Goal: Task Accomplishment & Management: Use online tool/utility

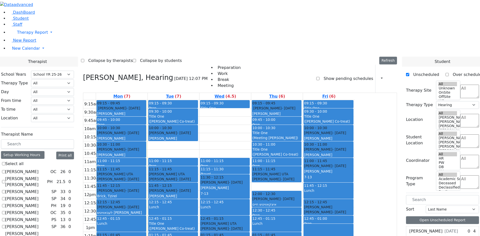
select select "212"
select select "5"
drag, startPoint x: 215, startPoint y: 77, endPoint x: 213, endPoint y: 82, distance: 6.1
click at [213, 100] on div "9:15am 9:30am 9:45am 10am 10:15am 10:30am 10:45am 11am 11:15am 11:30am 11:45am …" at bounding box center [219, 199] width 272 height 198
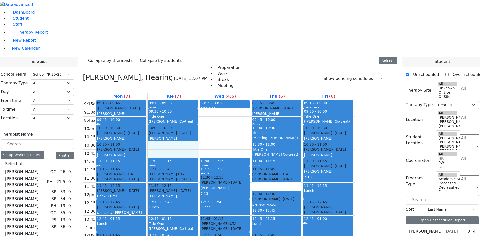
drag, startPoint x: 212, startPoint y: 78, endPoint x: 212, endPoint y: 81, distance: 2.8
click at [158, 193] on div "9:15am 9:30am 9:45am 10am 10:15am 10:30am 10:45am 11am 11:15am 11:30am 11:45am …" at bounding box center [219, 199] width 272 height 198
drag, startPoint x: 161, startPoint y: 184, endPoint x: 161, endPoint y: 190, distance: 5.5
drag, startPoint x: 209, startPoint y: 78, endPoint x: 208, endPoint y: 83, distance: 4.9
click at [208, 100] on div "9:15am 9:30am 9:45am 10am 10:15am 10:30am 10:45am 11am 11:15am 11:30am 11:45am …" at bounding box center [219, 199] width 272 height 198
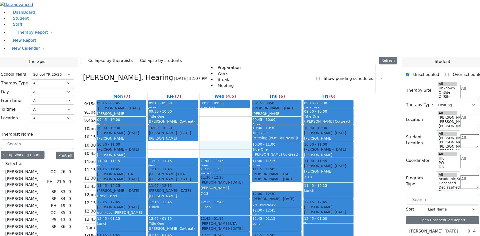
click at [254, 100] on div "9:15am 9:30am 9:45am 10am 10:15am 10:30am 10:45am 11am 11:15am 11:30am 11:45am …" at bounding box center [219, 199] width 272 height 198
click at [252, 100] on div "9:15am 9:30am 9:45am 10am 10:15am 10:30am 10:45am 11am 11:15am 11:30am 11:45am …" at bounding box center [219, 199] width 272 height 198
drag, startPoint x: 240, startPoint y: 80, endPoint x: 247, endPoint y: 77, distance: 7.7
click at [241, 100] on div "9:15am 9:30am 9:45am 10am 10:15am 10:30am 10:45am 11am 11:15am 11:30am 11:45am …" at bounding box center [219, 199] width 272 height 198
click at [251, 100] on div "9:15am 9:30am 9:45am 10am 10:15am 10:30am 10:45am 11am 11:15am 11:30am 11:45am …" at bounding box center [219, 199] width 272 height 198
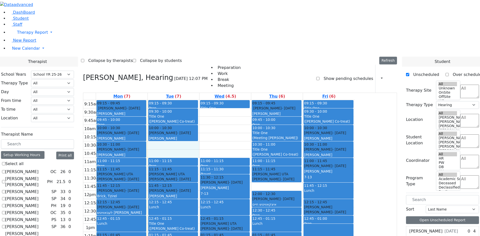
drag, startPoint x: 245, startPoint y: 77, endPoint x: 244, endPoint y: 84, distance: 6.6
click at [244, 100] on div "9:15am 9:30am 9:45am 10am 10:15am 10:30am 10:45am 11am 11:15am 11:30am 11:45am …" at bounding box center [219, 199] width 272 height 198
drag, startPoint x: 176, startPoint y: 184, endPoint x: 173, endPoint y: 190, distance: 6.5
click at [174, 191] on div "9:15am 9:30am 9:45am 10am 10:15am 10:30am 10:45am 11am 11:15am 11:30am 11:45am …" at bounding box center [219, 199] width 272 height 198
drag, startPoint x: 204, startPoint y: 78, endPoint x: 208, endPoint y: 81, distance: 4.9
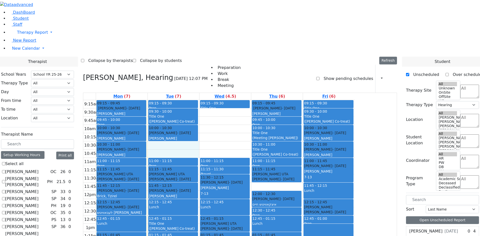
click at [211, 100] on div "9:15am 9:30am 9:45am 10am 10:15am 10:30am 10:45am 11am 11:15am 11:30am 11:45am …" at bounding box center [219, 199] width 272 height 198
drag, startPoint x: 175, startPoint y: 185, endPoint x: 175, endPoint y: 183, distance: 2.6
click at [175, 192] on div "9:15am 9:30am 9:45am 10am 10:15am 10:30am 10:45am 11am 11:15am 11:30am 11:45am …" at bounding box center [219, 199] width 272 height 198
drag, startPoint x: 205, startPoint y: 202, endPoint x: 206, endPoint y: 208, distance: 5.3
click at [207, 209] on div "9:15am 9:30am 9:45am 10am 10:15am 10:30am 10:45am 11am 11:15am 11:30am 11:45am …" at bounding box center [219, 199] width 272 height 198
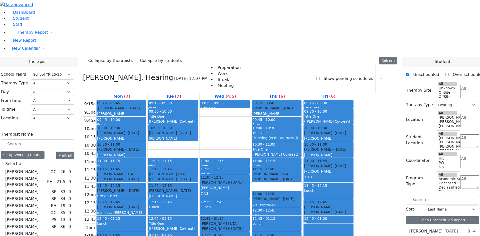
click at [184, 210] on div "9:15am 9:30am 9:45am 10am 10:15am 10:30am 10:45am 11am 11:15am 11:30am 11:45am …" at bounding box center [219, 199] width 272 height 198
drag, startPoint x: 182, startPoint y: 187, endPoint x: 188, endPoint y: 195, distance: 9.9
click at [183, 195] on div "9:15am 9:30am 9:45am 10am 10:15am 10:30am 10:45am 11am 11:15am 11:30am 11:45am …" at bounding box center [219, 199] width 272 height 198
drag, startPoint x: 204, startPoint y: 205, endPoint x: 203, endPoint y: 211, distance: 5.8
click at [205, 212] on div "9:15am 9:30am 9:45am 10am 10:15am 10:30am 10:45am 11am 11:15am 11:30am 11:45am …" at bounding box center [219, 199] width 272 height 198
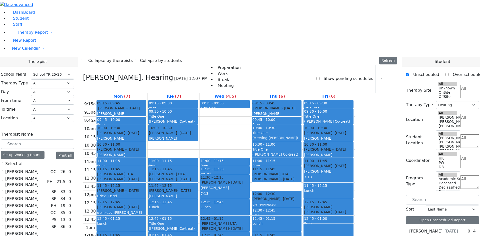
drag, startPoint x: 193, startPoint y: 205, endPoint x: 198, endPoint y: 209, distance: 6.7
click at [196, 210] on tbody "9:15am 9:30am 9:45am 10am 10:15am 10:30am 10:45am 11am 11:15am 11:30am 11:45am …" at bounding box center [219, 199] width 272 height 198
drag, startPoint x: 206, startPoint y: 205, endPoint x: 188, endPoint y: 206, distance: 17.8
click at [200, 211] on div "9:15am 9:30am 9:45am 10am 10:15am 10:30am 10:45am 11am 11:15am 11:30am 11:45am …" at bounding box center [219, 199] width 272 height 198
drag, startPoint x: 182, startPoint y: 205, endPoint x: 182, endPoint y: 208, distance: 3.3
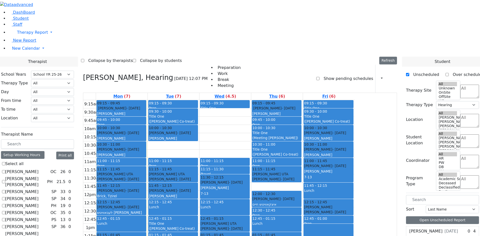
click at [182, 208] on div "9:15am 9:30am 9:45am 10am 10:15am 10:30am 10:45am 11am 11:15am 11:30am 11:45am …" at bounding box center [219, 199] width 272 height 198
drag, startPoint x: 184, startPoint y: 185, endPoint x: 184, endPoint y: 190, distance: 5.1
click at [184, 193] on div "9:15am 9:30am 9:45am 10am 10:15am 10:30am 10:45am 11am 11:15am 11:30am 11:45am …" at bounding box center [219, 199] width 272 height 198
drag, startPoint x: 184, startPoint y: 197, endPoint x: 186, endPoint y: 203, distance: 6.2
click at [186, 203] on div "9:15am 9:30am 9:45am 10am 10:15am 10:30am 10:45am 11am 11:15am 11:30am 11:45am …" at bounding box center [219, 199] width 272 height 198
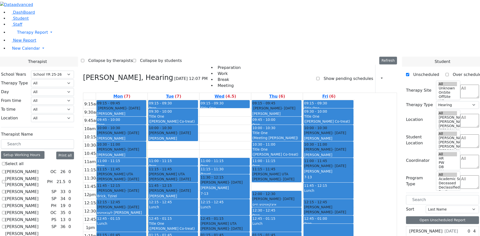
drag, startPoint x: 200, startPoint y: 200, endPoint x: 186, endPoint y: 199, distance: 14.3
click at [200, 207] on div "9:15am 9:30am 9:45am 10am 10:15am 10:30am 10:45am 11am 11:15am 11:30am 11:45am …" at bounding box center [219, 199] width 272 height 198
drag, startPoint x: 188, startPoint y: 205, endPoint x: 193, endPoint y: 207, distance: 4.6
click at [190, 207] on div "9:15am 9:30am 9:45am 10am 10:15am 10:30am 10:45am 11am 11:15am 11:30am 11:45am …" at bounding box center [219, 199] width 272 height 198
drag, startPoint x: 209, startPoint y: 205, endPoint x: 190, endPoint y: 201, distance: 19.1
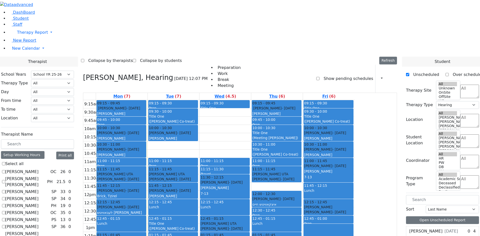
click at [208, 207] on div "9:15am 9:30am 9:45am 10am 10:15am 10:30am 10:45am 11am 11:15am 11:30am 11:45am …" at bounding box center [219, 199] width 272 height 198
drag, startPoint x: 190, startPoint y: 201, endPoint x: 190, endPoint y: 205, distance: 4.5
click at [190, 209] on div "9:15am 9:30am 9:45am 10am 10:15am 10:30am 10:45am 11am 11:15am 11:30am 11:45am …" at bounding box center [219, 199] width 272 height 198
drag, startPoint x: 189, startPoint y: 190, endPoint x: 189, endPoint y: 194, distance: 4.0
click at [189, 195] on div "9:15am 9:30am 9:45am 10am 10:15am 10:30am 10:45am 11am 11:15am 11:30am 11:45am …" at bounding box center [219, 199] width 272 height 198
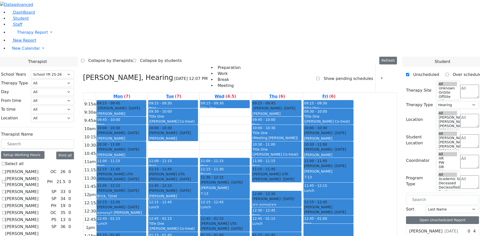
drag, startPoint x: 192, startPoint y: 205, endPoint x: 192, endPoint y: 208, distance: 2.8
click at [192, 208] on div "9:15am 9:30am 9:45am 10am 10:15am 10:30am 10:45am 11am 11:15am 11:30am 11:45am …" at bounding box center [219, 199] width 272 height 198
click at [326, 116] on div "9:15am 9:30am 9:45am 10am 10:15am 10:30am 10:45am 11am 11:15am 11:30am 11:45am …" at bounding box center [219, 199] width 272 height 198
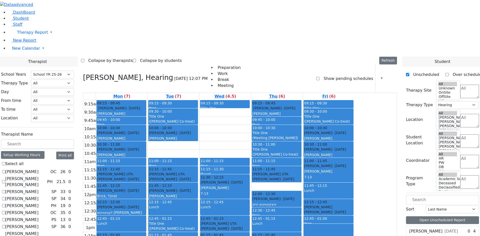
checkbox input "true"
select select
